Goal: Check status

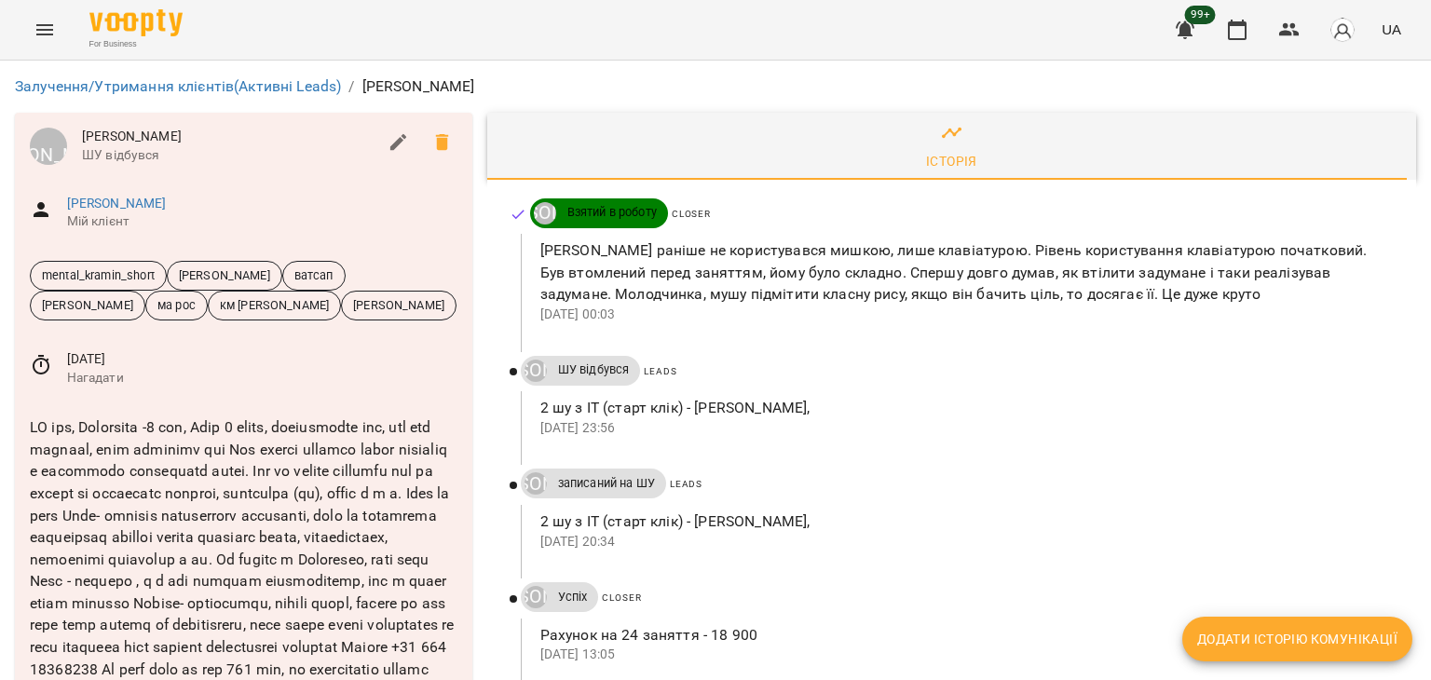
scroll to position [93, 0]
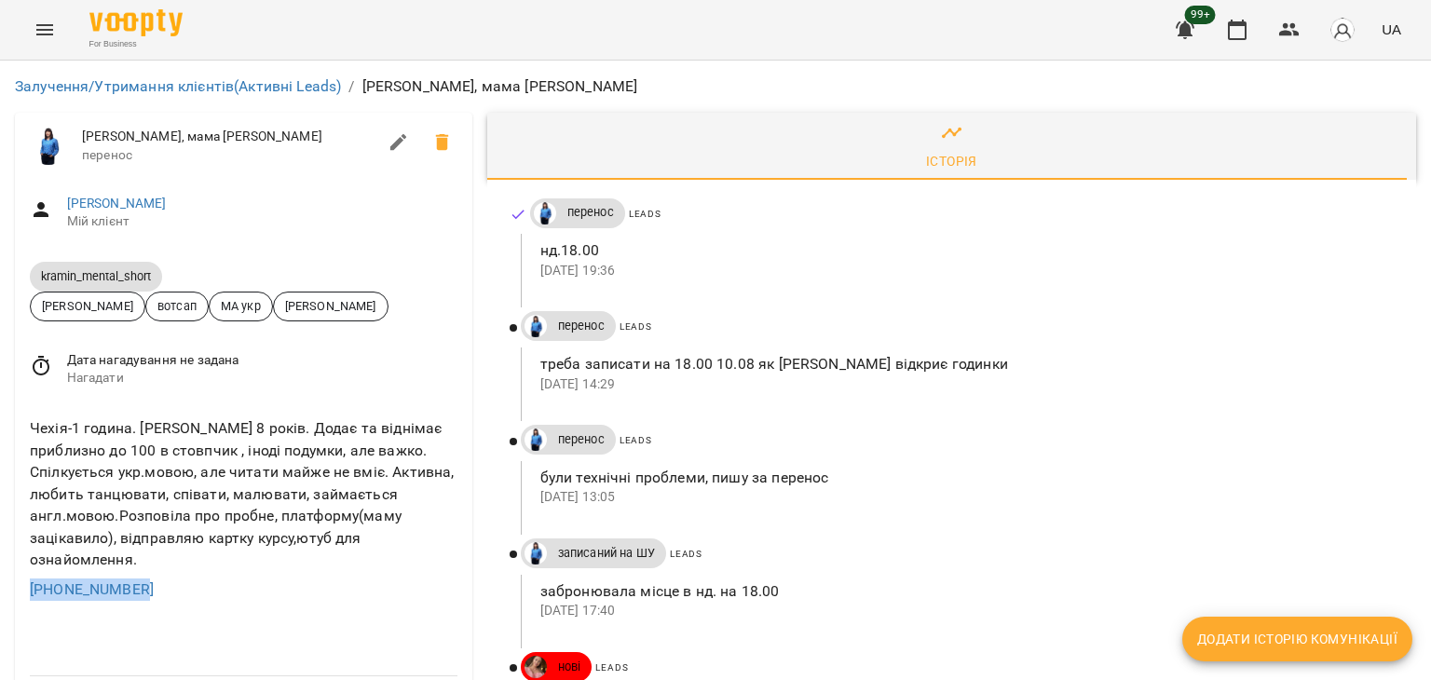
drag, startPoint x: 168, startPoint y: 596, endPoint x: 0, endPoint y: 590, distance: 167.8
copy link "+420720660768"
click at [361, 571] on div "Чехія-1 година. Софія 8 років. Додає та віднімає приблизно до 100 в стовпчик , …" at bounding box center [243, 494] width 435 height 161
